Goal: Information Seeking & Learning: Learn about a topic

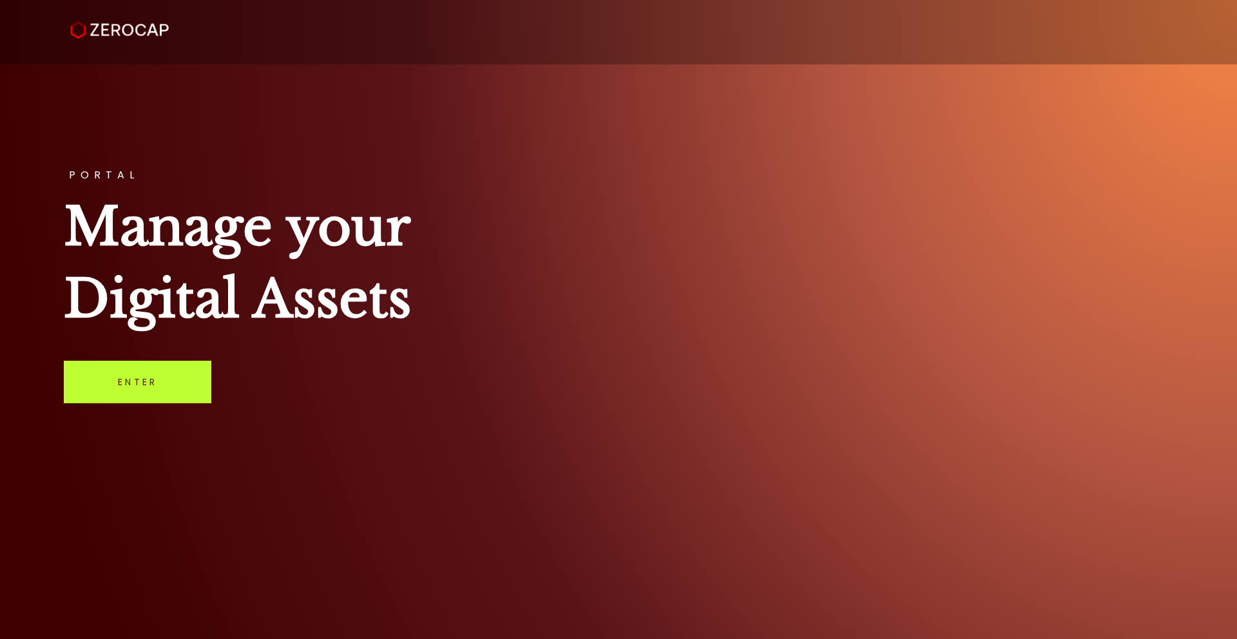
click at [145, 387] on link "Enter" at bounding box center [138, 382] width 148 height 43
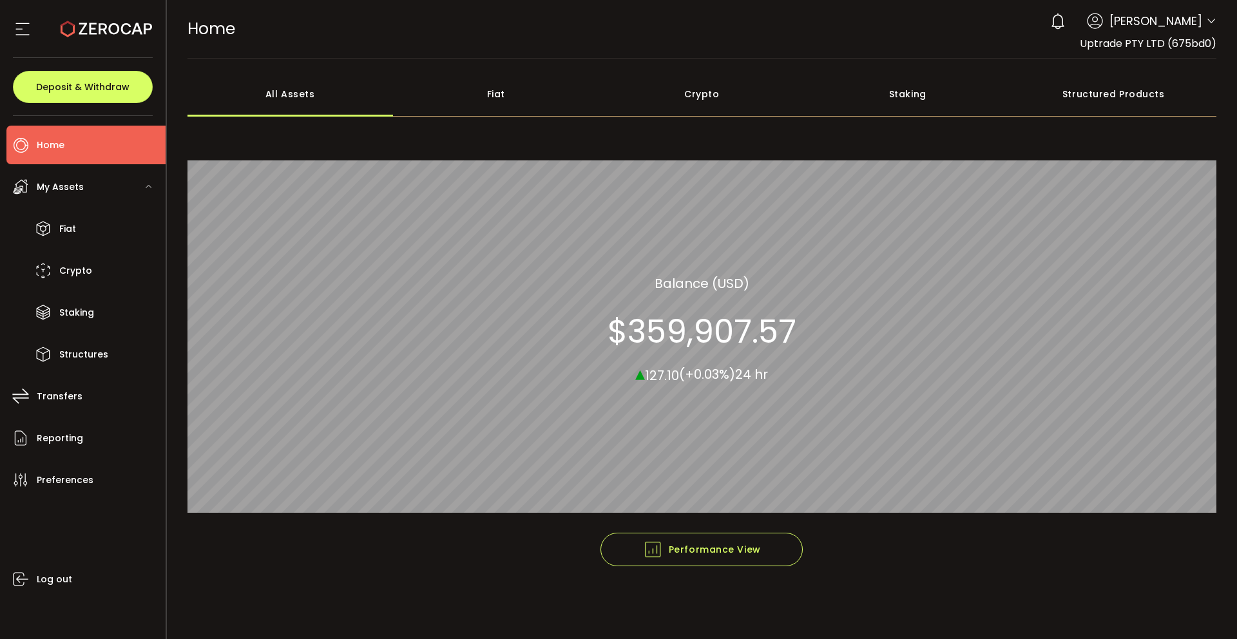
click at [1210, 22] on icon at bounding box center [1211, 21] width 10 height 10
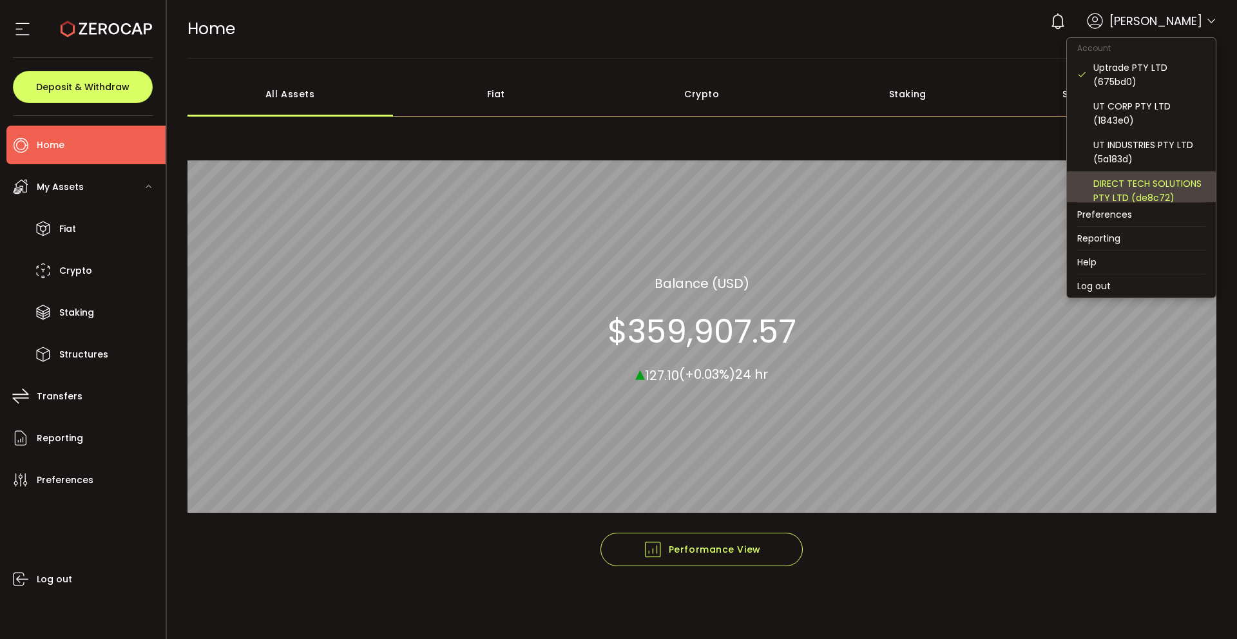
click at [1129, 182] on div "DIRECT TECH SOLUTIONS PTY LTD (de8c72)" at bounding box center [1149, 191] width 112 height 28
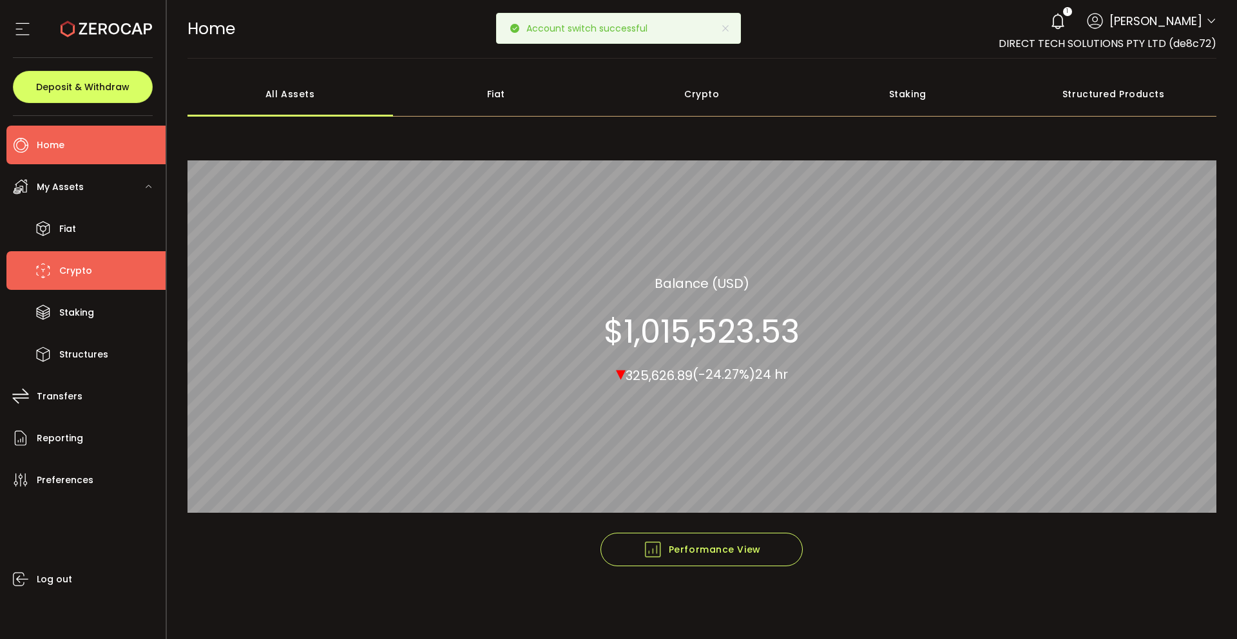
click at [77, 272] on span "Crypto" at bounding box center [75, 271] width 33 height 19
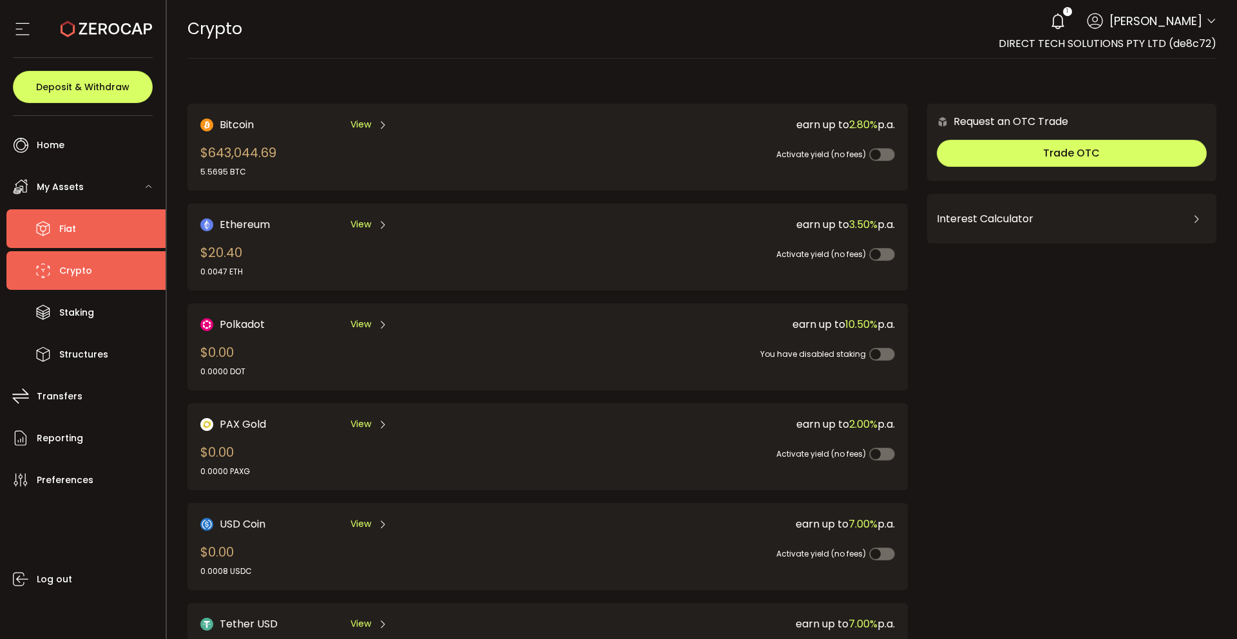
click at [98, 238] on li "Fiat" at bounding box center [85, 228] width 159 height 39
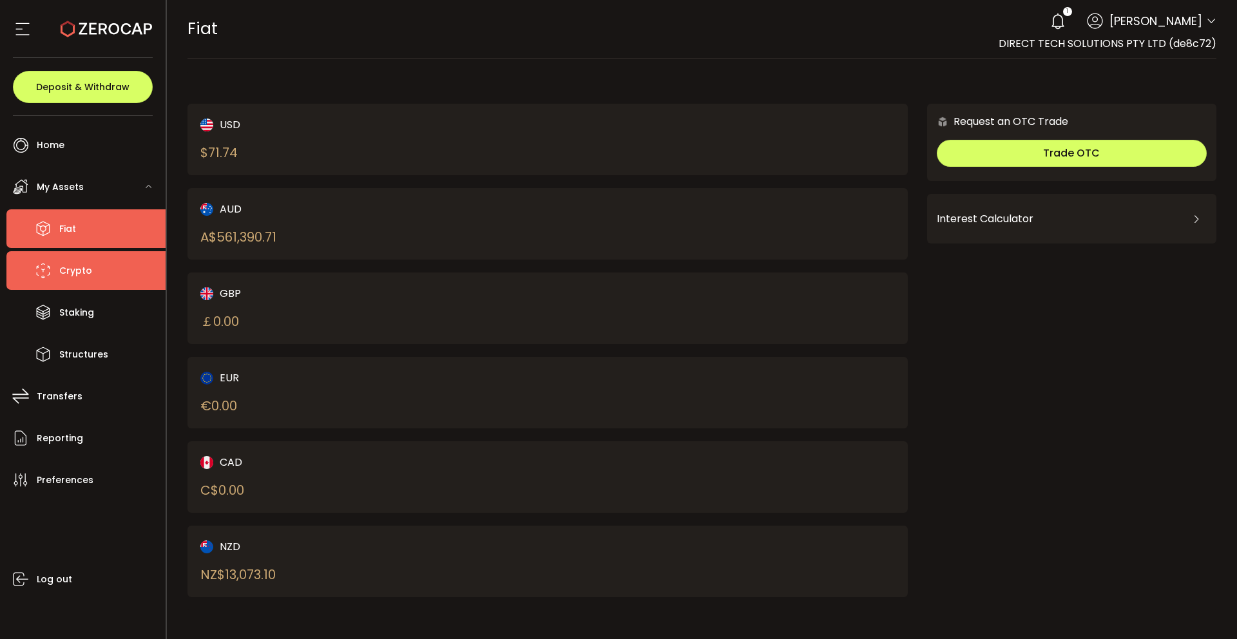
click at [78, 272] on span "Crypto" at bounding box center [75, 271] width 33 height 19
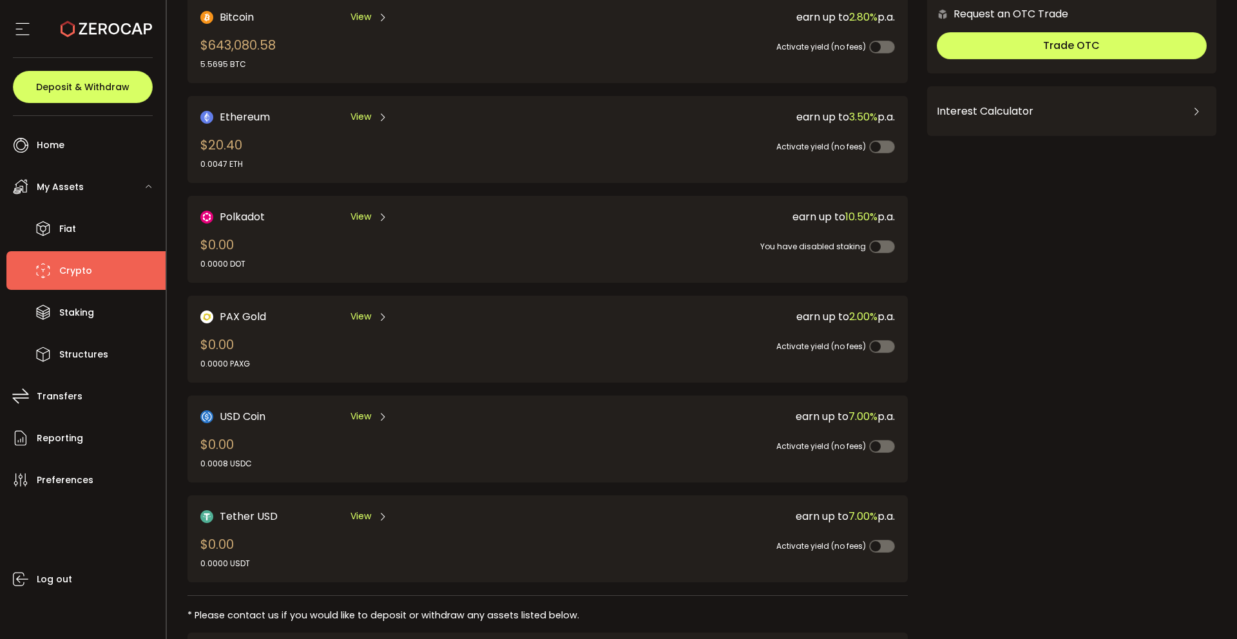
scroll to position [108, 0]
